Goal: Task Accomplishment & Management: Use online tool/utility

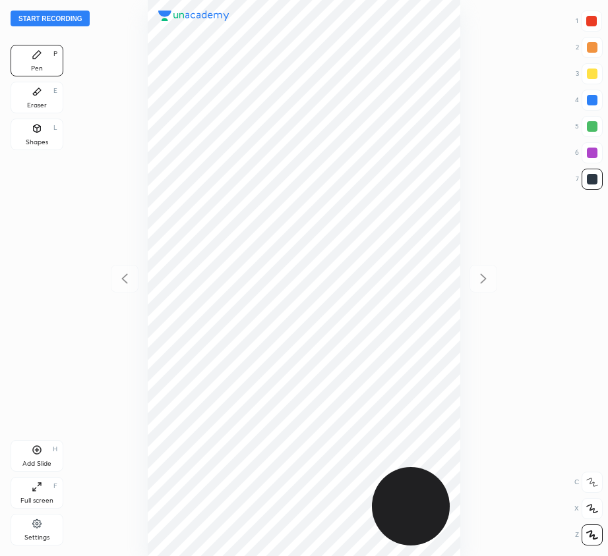
scroll to position [556, 397]
click at [138, 287] on div at bounding box center [303, 278] width 397 height 556
click at [588, 102] on div at bounding box center [592, 100] width 11 height 11
click at [37, 454] on icon at bounding box center [37, 450] width 11 height 11
click at [119, 276] on icon at bounding box center [125, 279] width 16 height 16
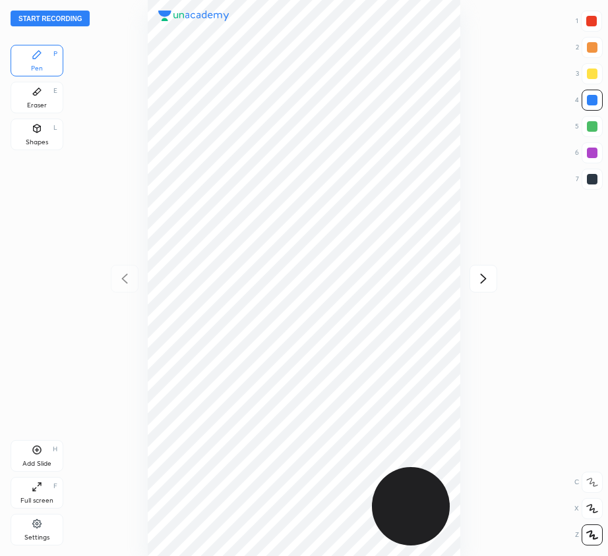
click at [486, 277] on icon at bounding box center [483, 279] width 16 height 16
click at [130, 274] on icon at bounding box center [125, 279] width 16 height 16
drag, startPoint x: 484, startPoint y: 281, endPoint x: 471, endPoint y: 263, distance: 22.1
click at [484, 281] on icon at bounding box center [483, 279] width 16 height 16
click at [127, 278] on icon at bounding box center [125, 279] width 16 height 16
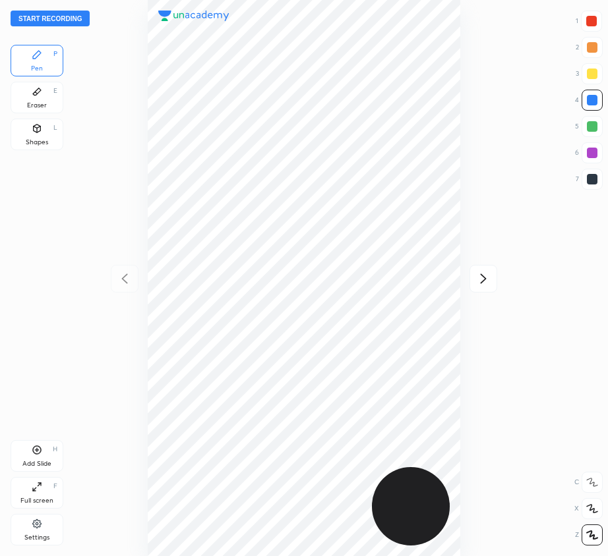
click at [488, 278] on icon at bounding box center [483, 279] width 16 height 16
click at [124, 279] on icon at bounding box center [125, 279] width 16 height 16
click at [482, 276] on icon at bounding box center [483, 279] width 16 height 16
click at [36, 21] on button "Start recording" at bounding box center [50, 19] width 79 height 16
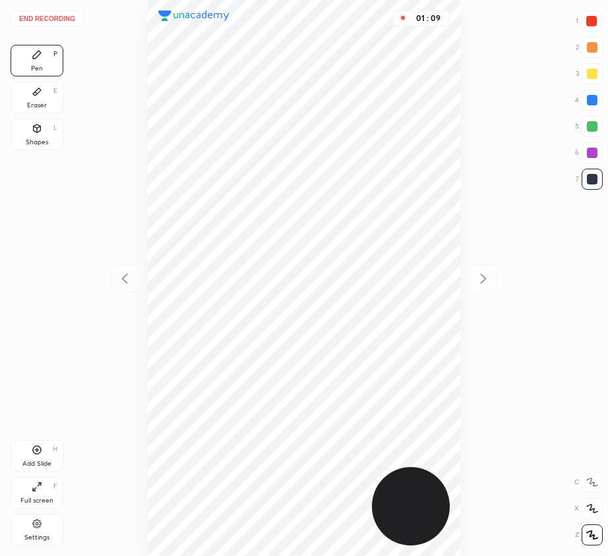
click at [597, 99] on div at bounding box center [592, 100] width 11 height 11
drag, startPoint x: 40, startPoint y: 453, endPoint x: 31, endPoint y: 463, distance: 13.1
click at [40, 454] on icon at bounding box center [37, 450] width 11 height 11
click at [585, 20] on div at bounding box center [591, 21] width 21 height 21
click at [583, 96] on div at bounding box center [591, 100] width 21 height 21
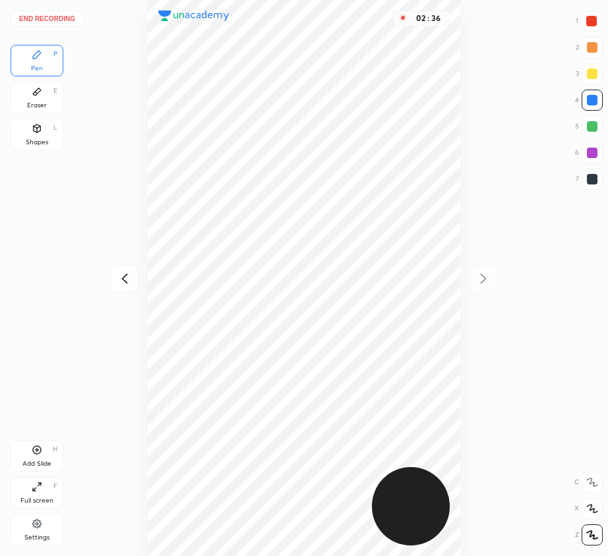
click at [38, 458] on div "Add Slide H" at bounding box center [37, 456] width 53 height 32
click at [123, 277] on icon at bounding box center [124, 279] width 6 height 10
click at [481, 274] on icon at bounding box center [483, 279] width 16 height 16
click at [118, 286] on icon at bounding box center [125, 279] width 16 height 16
click at [484, 276] on icon at bounding box center [483, 279] width 16 height 16
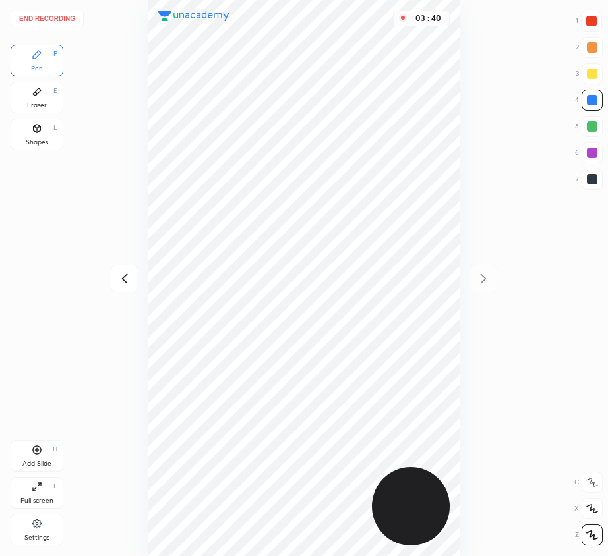
drag, startPoint x: 19, startPoint y: 456, endPoint x: 24, endPoint y: 466, distance: 10.9
click at [19, 456] on div "Add Slide H" at bounding box center [37, 456] width 53 height 32
click at [126, 280] on icon at bounding box center [125, 279] width 16 height 16
click at [128, 277] on icon at bounding box center [125, 279] width 16 height 16
click at [482, 277] on icon at bounding box center [483, 279] width 16 height 16
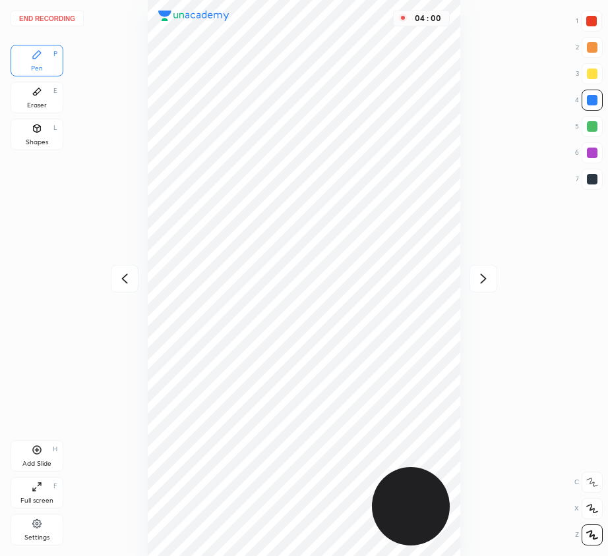
click at [481, 276] on icon at bounding box center [483, 279] width 16 height 16
click at [485, 276] on div "04 : 00" at bounding box center [303, 278] width 397 height 556
drag, startPoint x: 590, startPoint y: 27, endPoint x: 521, endPoint y: 112, distance: 109.2
click at [590, 28] on div at bounding box center [591, 21] width 21 height 21
click at [28, 455] on div "Add Slide H" at bounding box center [37, 456] width 53 height 32
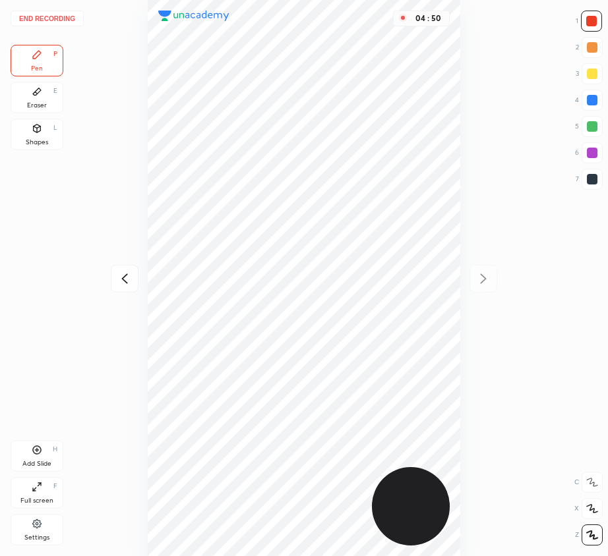
click at [48, 100] on div "Eraser E" at bounding box center [37, 98] width 53 height 32
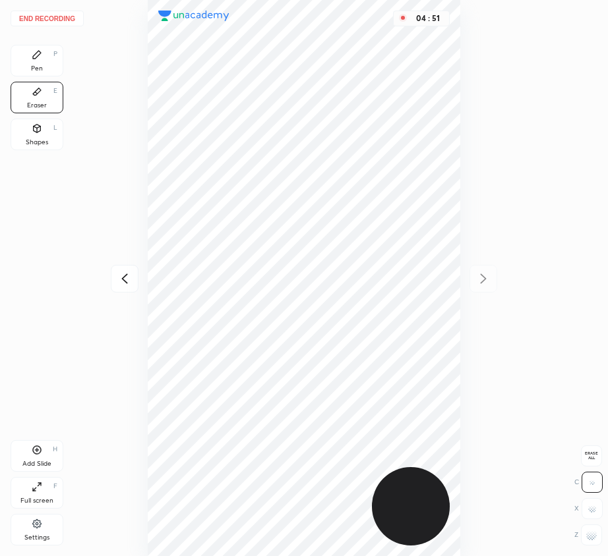
drag, startPoint x: 44, startPoint y: 55, endPoint x: 121, endPoint y: 111, distance: 94.8
click at [47, 56] on div "Pen P" at bounding box center [37, 61] width 53 height 32
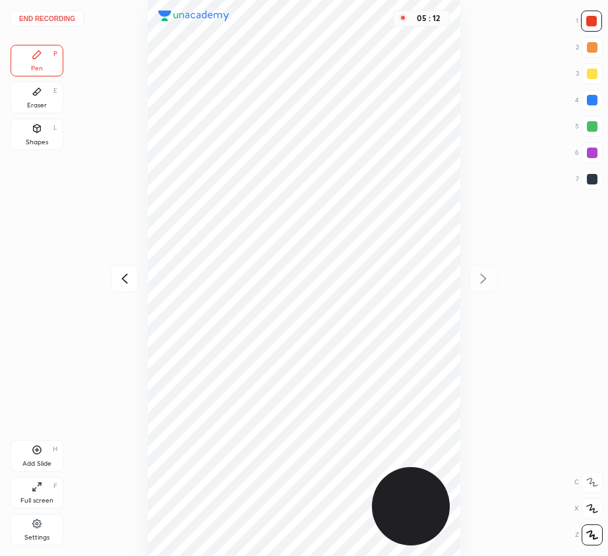
click at [39, 14] on button "End recording" at bounding box center [47, 19] width 73 height 16
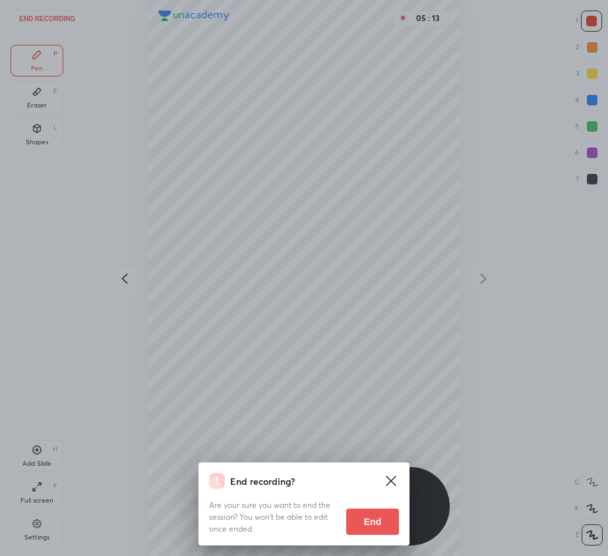
click at [372, 523] on button "End" at bounding box center [372, 522] width 53 height 26
